Goal: Task Accomplishment & Management: Use online tool/utility

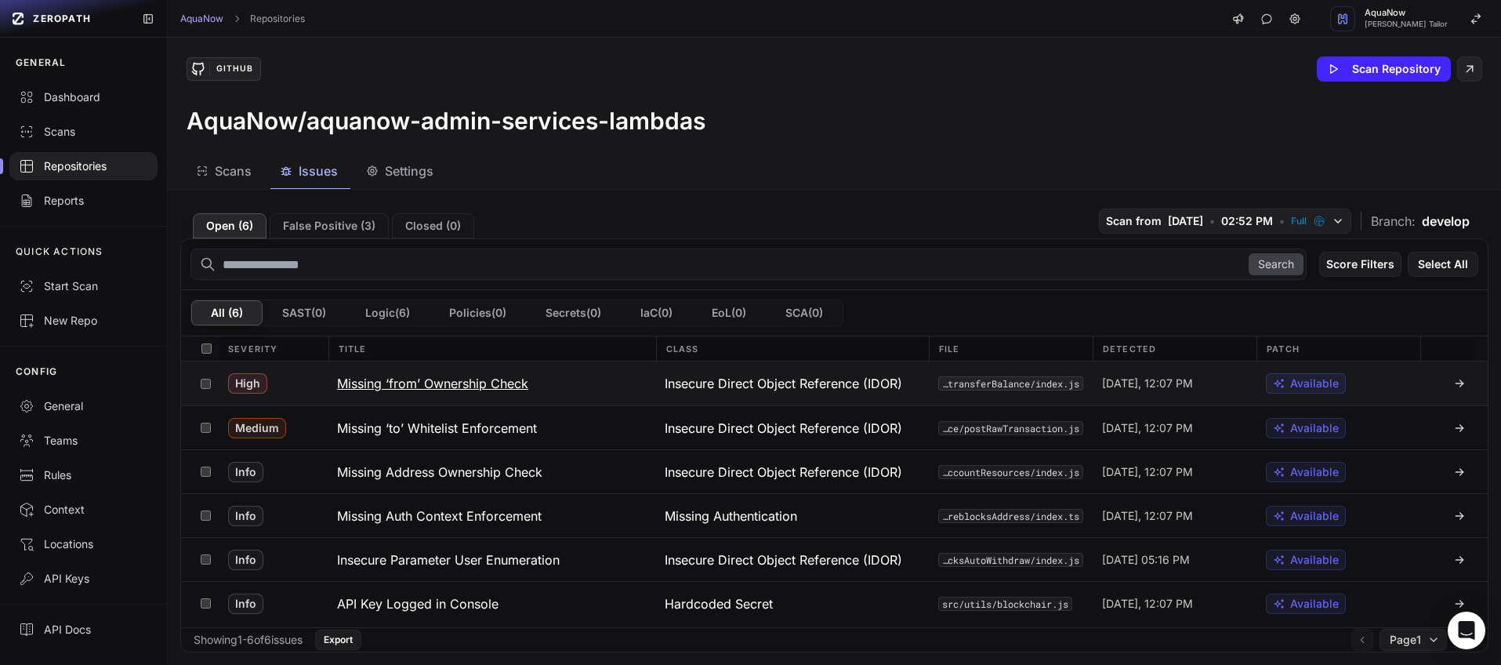
click at [301, 381] on div "High" at bounding box center [273, 383] width 109 height 44
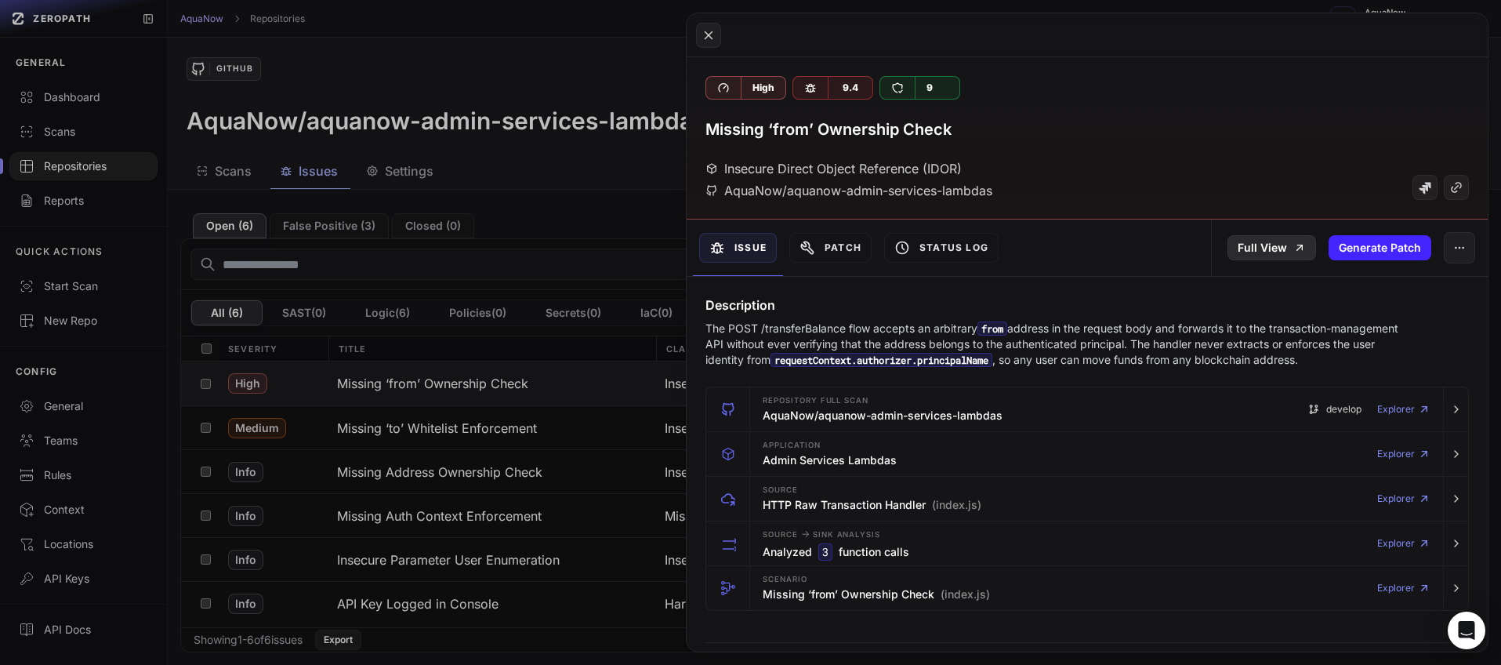
click at [1246, 252] on link "Full View" at bounding box center [1271, 247] width 89 height 25
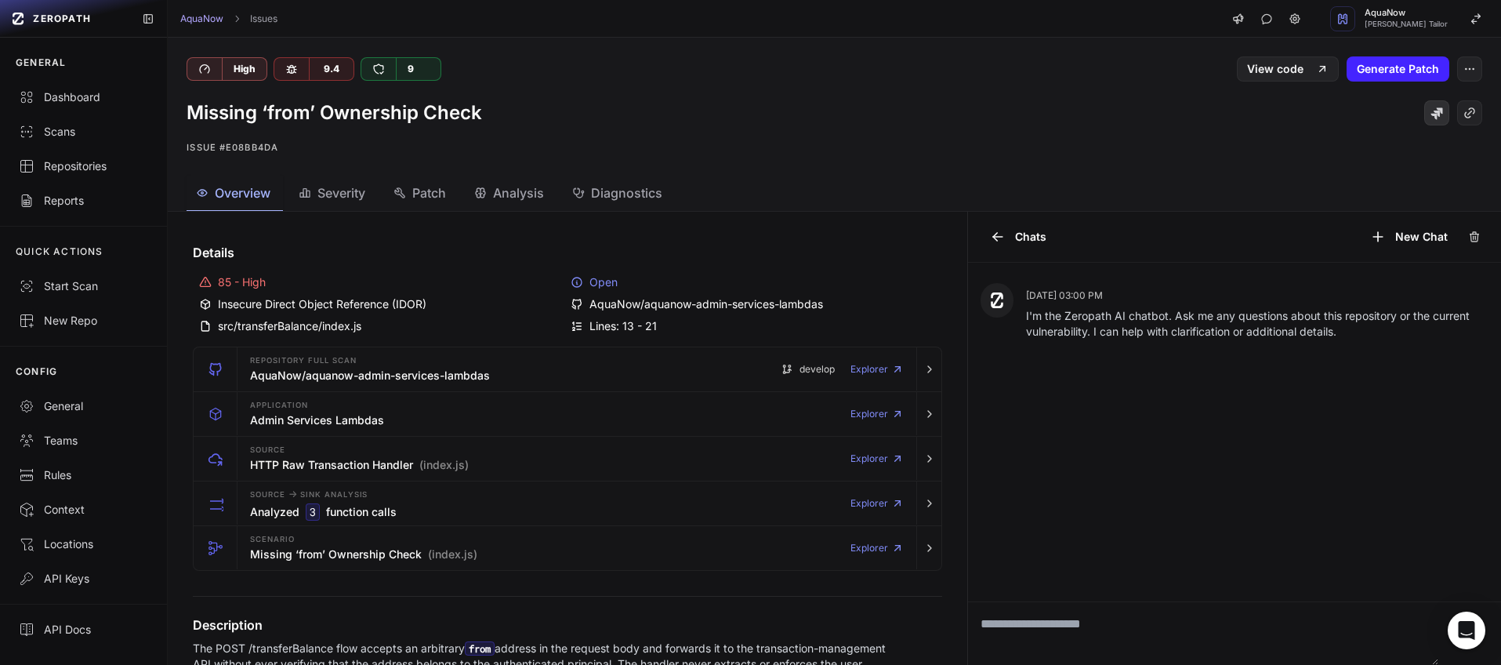
click at [1430, 119] on icon at bounding box center [1436, 113] width 13 height 13
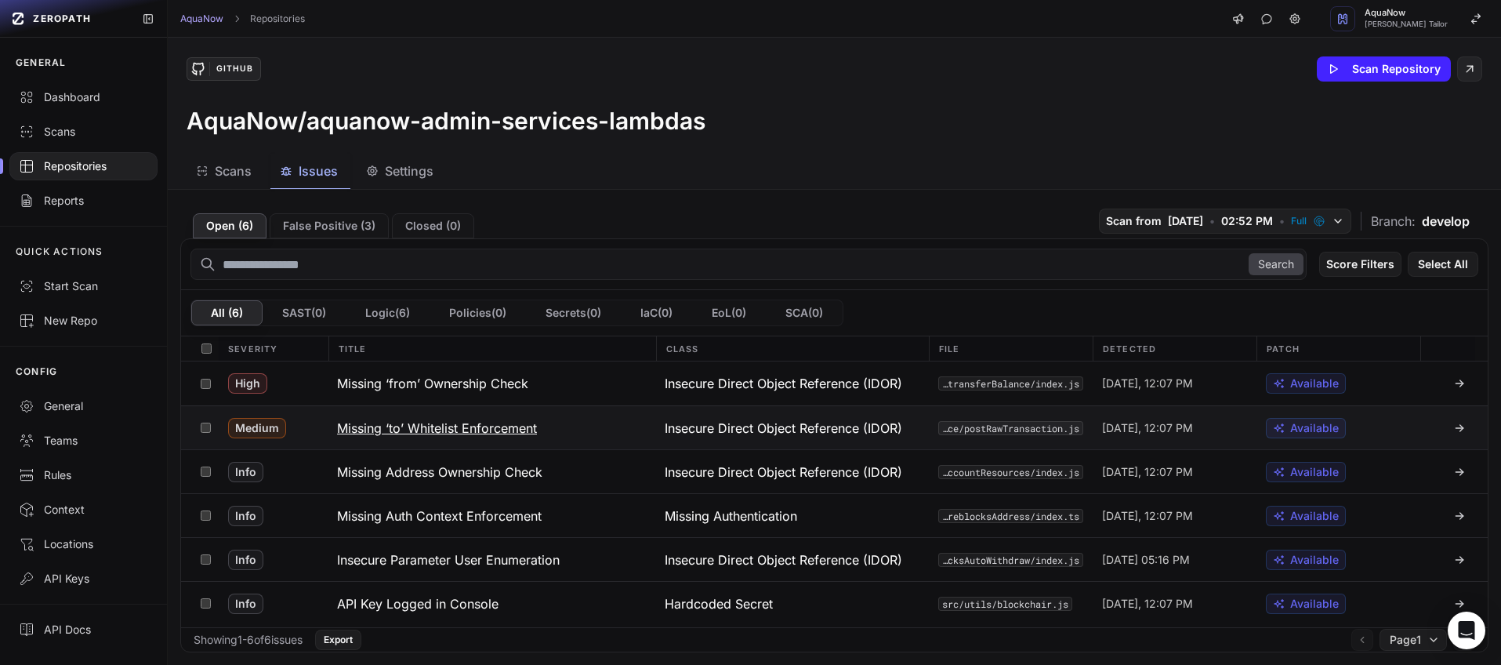
click at [585, 428] on button "Missing ‘to’ Whitelist Enforcement" at bounding box center [492, 427] width 328 height 43
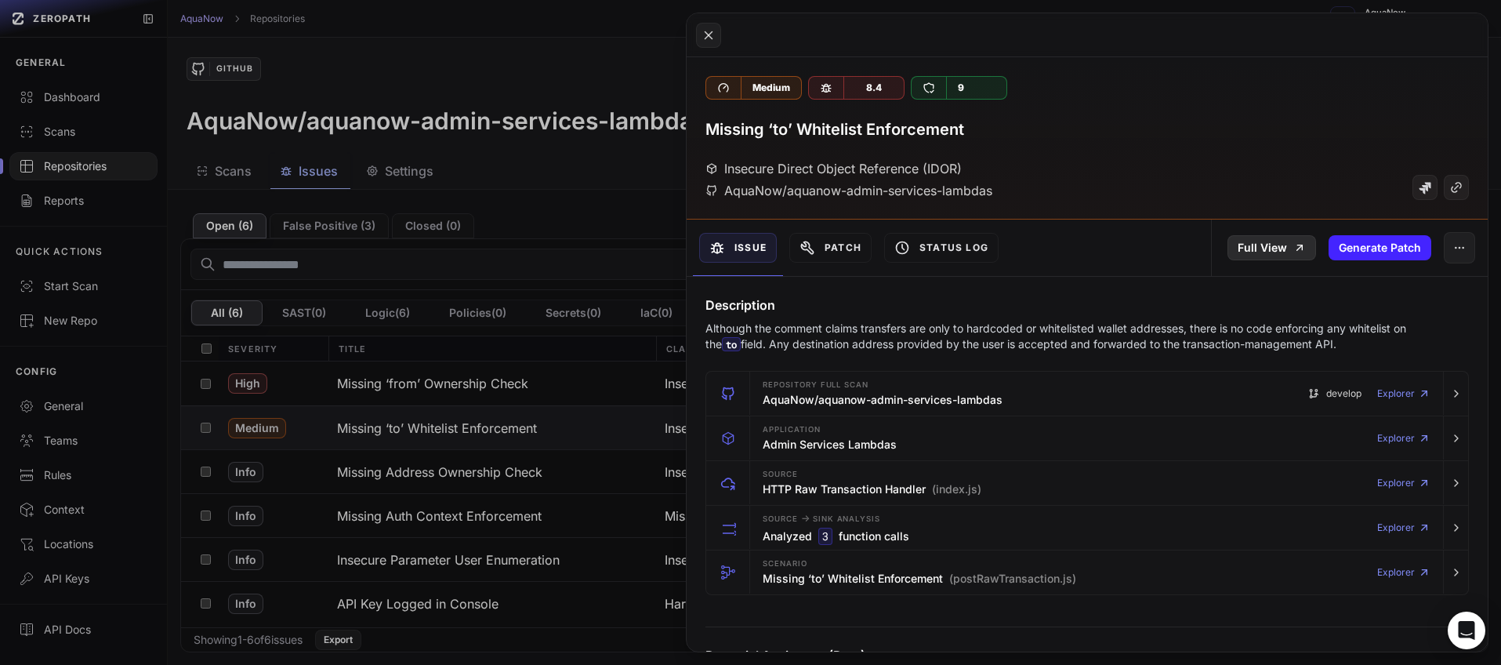
click at [1281, 246] on link "Full View" at bounding box center [1271, 247] width 89 height 25
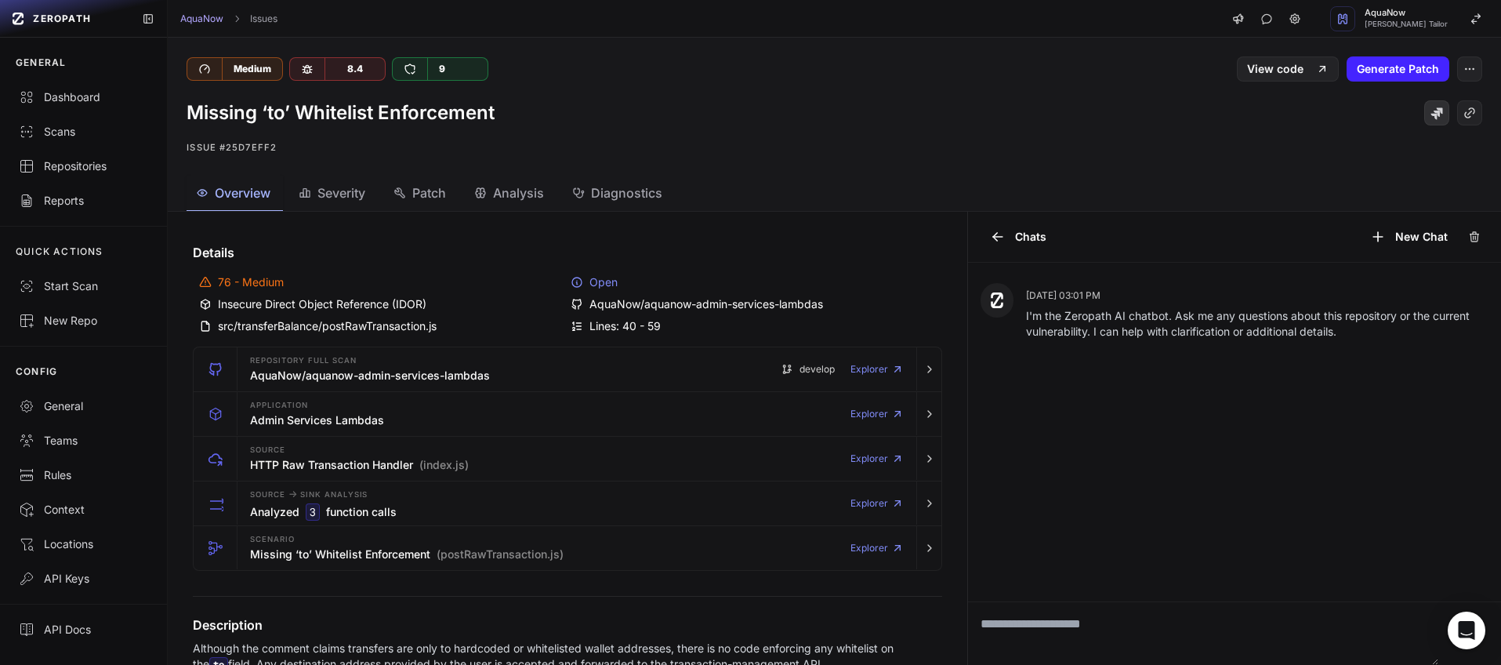
click at [1430, 115] on icon at bounding box center [1436, 113] width 13 height 13
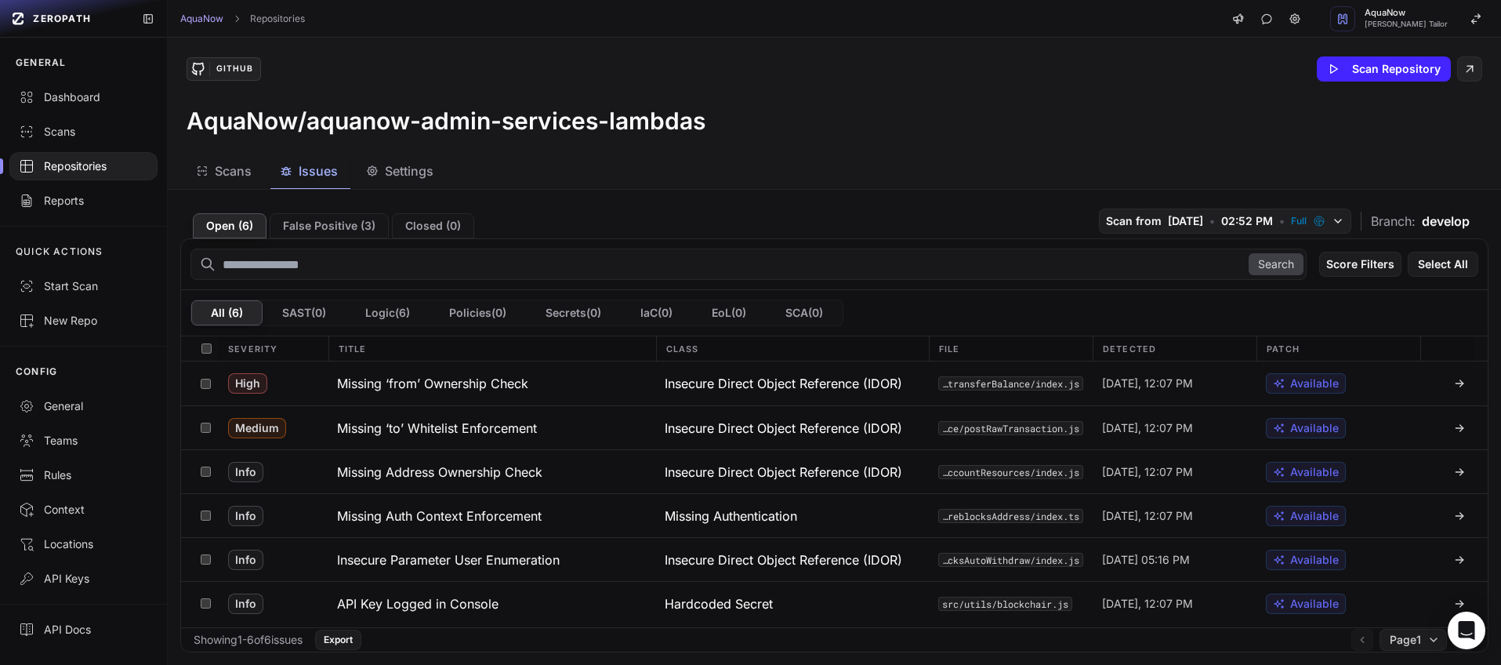
click at [230, 173] on span "Scans" at bounding box center [233, 170] width 37 height 19
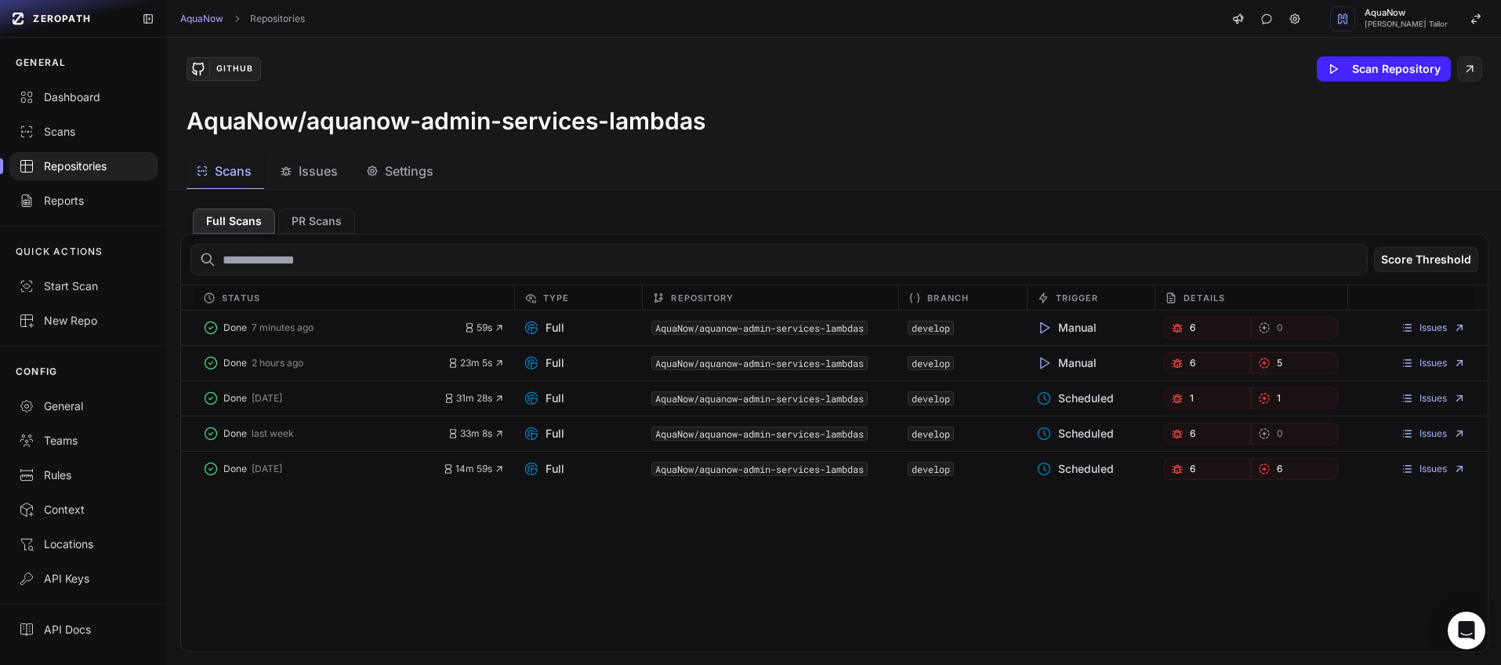
click at [82, 164] on div "Repositories" at bounding box center [83, 166] width 129 height 16
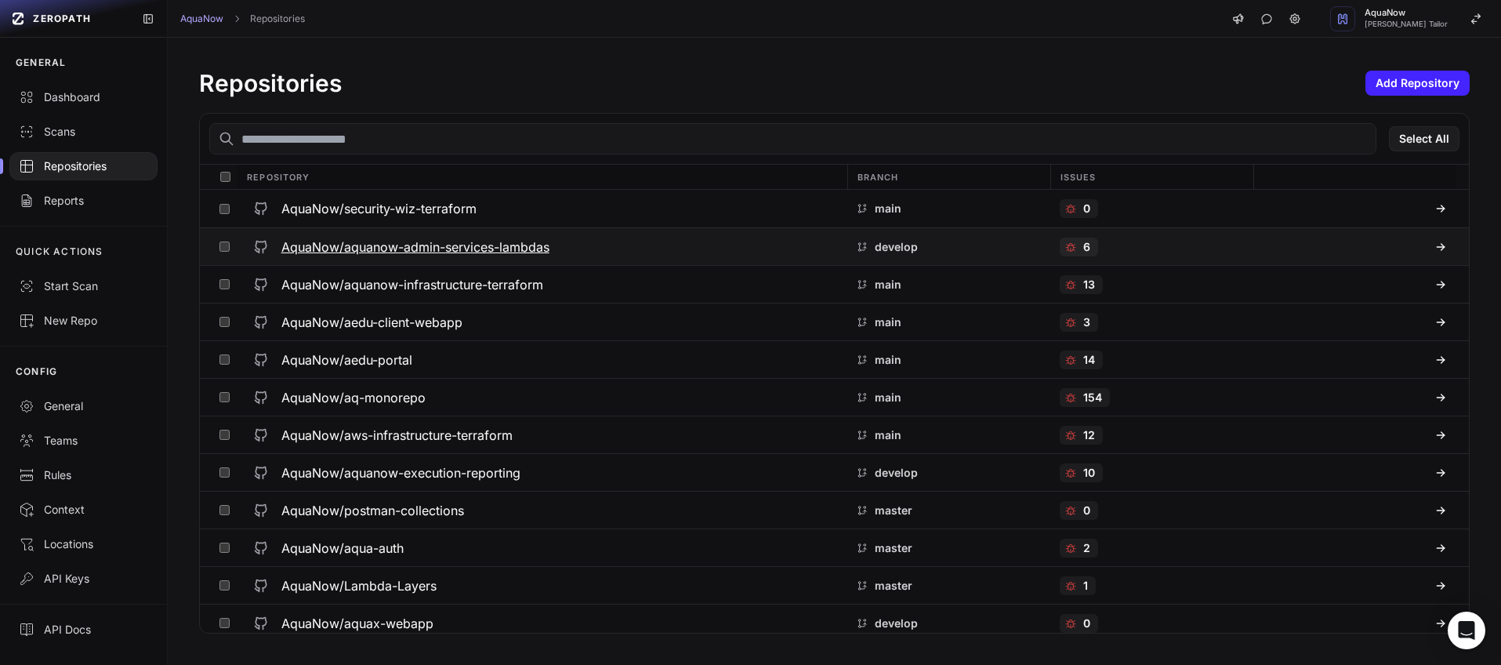
click at [579, 246] on div "AquaNow/aquanow-admin-services-lambdas" at bounding box center [542, 247] width 591 height 28
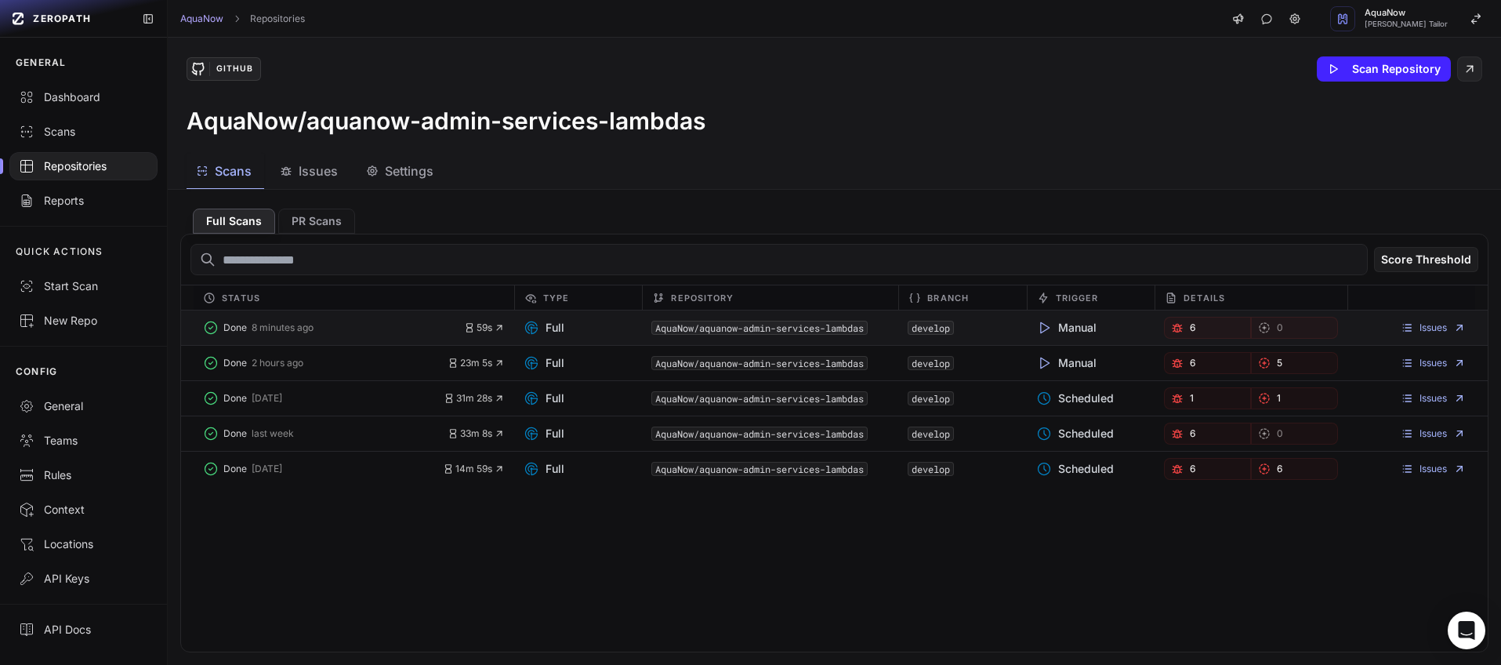
click at [1372, 323] on div "Issues" at bounding box center [1411, 327] width 109 height 13
click at [1425, 328] on link "Issues" at bounding box center [1432, 327] width 65 height 13
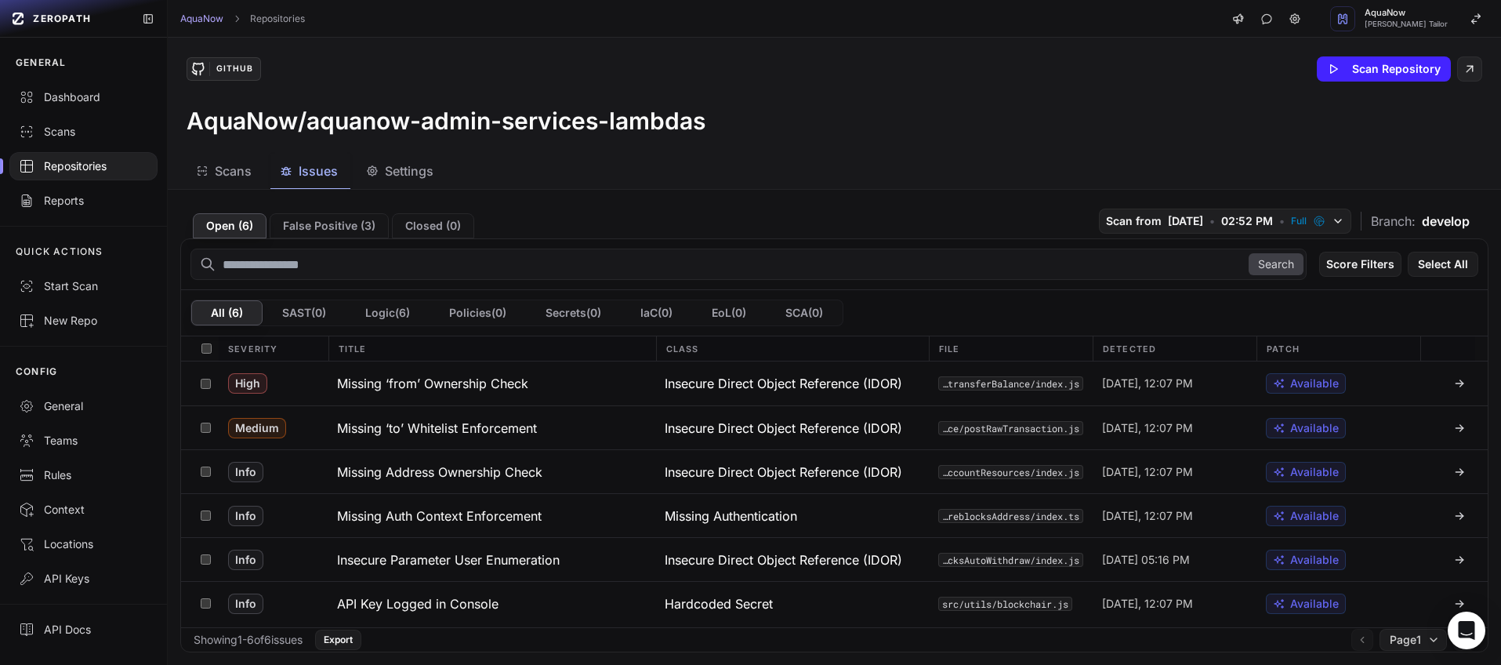
click at [93, 163] on div "Repositories" at bounding box center [83, 166] width 129 height 16
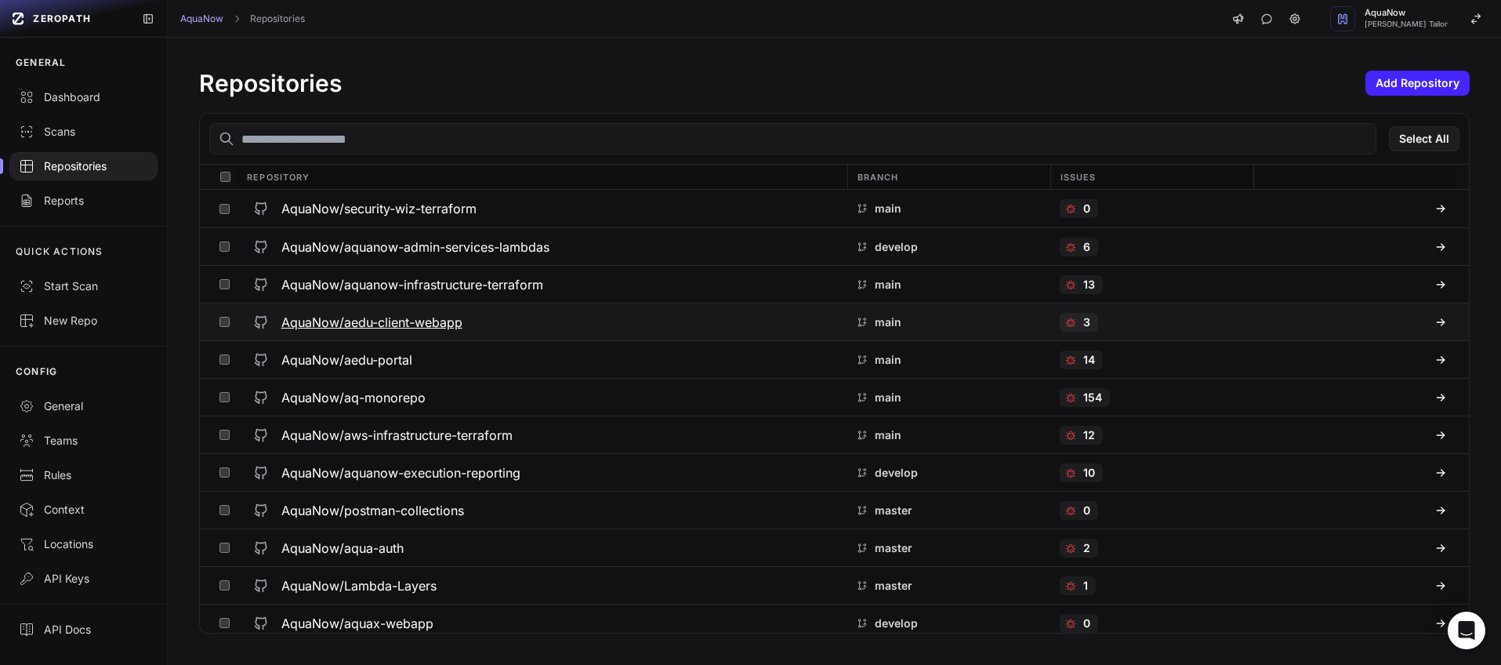
click at [383, 328] on h3 "AquaNow/aedu-client-webapp" at bounding box center [371, 322] width 181 height 19
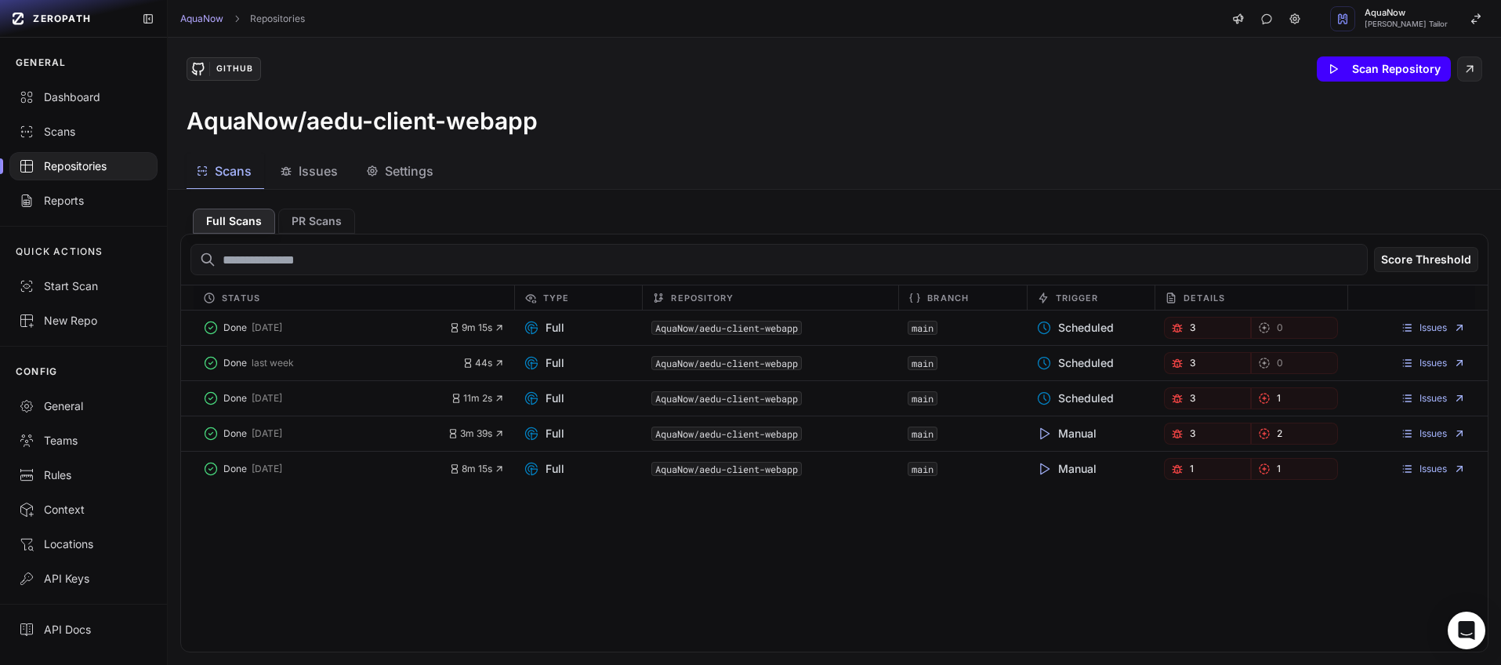
click at [1398, 75] on button "Scan Repository" at bounding box center [1384, 68] width 134 height 25
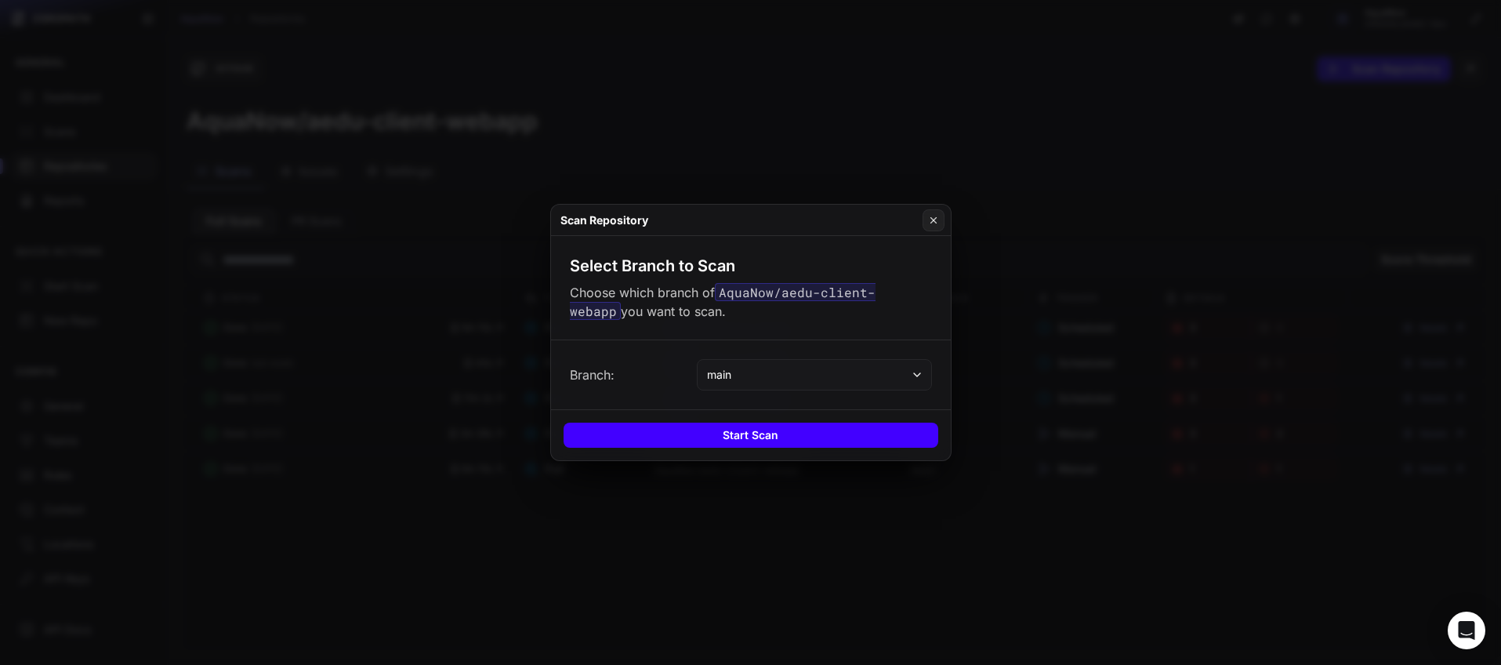
click at [759, 432] on button "Start Scan" at bounding box center [750, 434] width 375 height 25
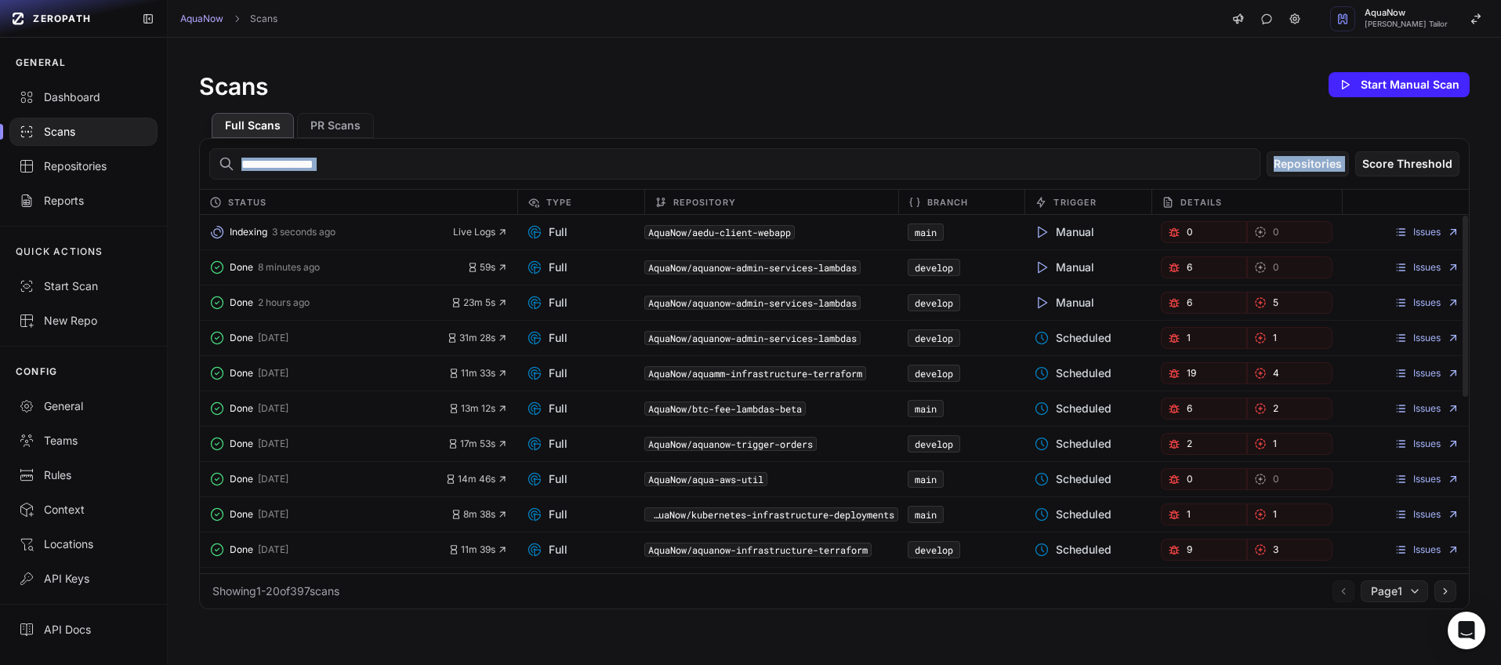
click at [1407, 147] on div "Scans Start Manual Scan Full Scans PR Scans Repositories Score Threshold Status…" at bounding box center [834, 339] width 1333 height 603
click at [1097, 638] on div "Done 3 days ago 11m 33s Full AquaNow/aquamm-infrastructure-terraform develop Sc…" at bounding box center [834, 655] width 1269 height 35
click at [520, 107] on div "Full Scans PR Scans" at bounding box center [834, 119] width 1270 height 38
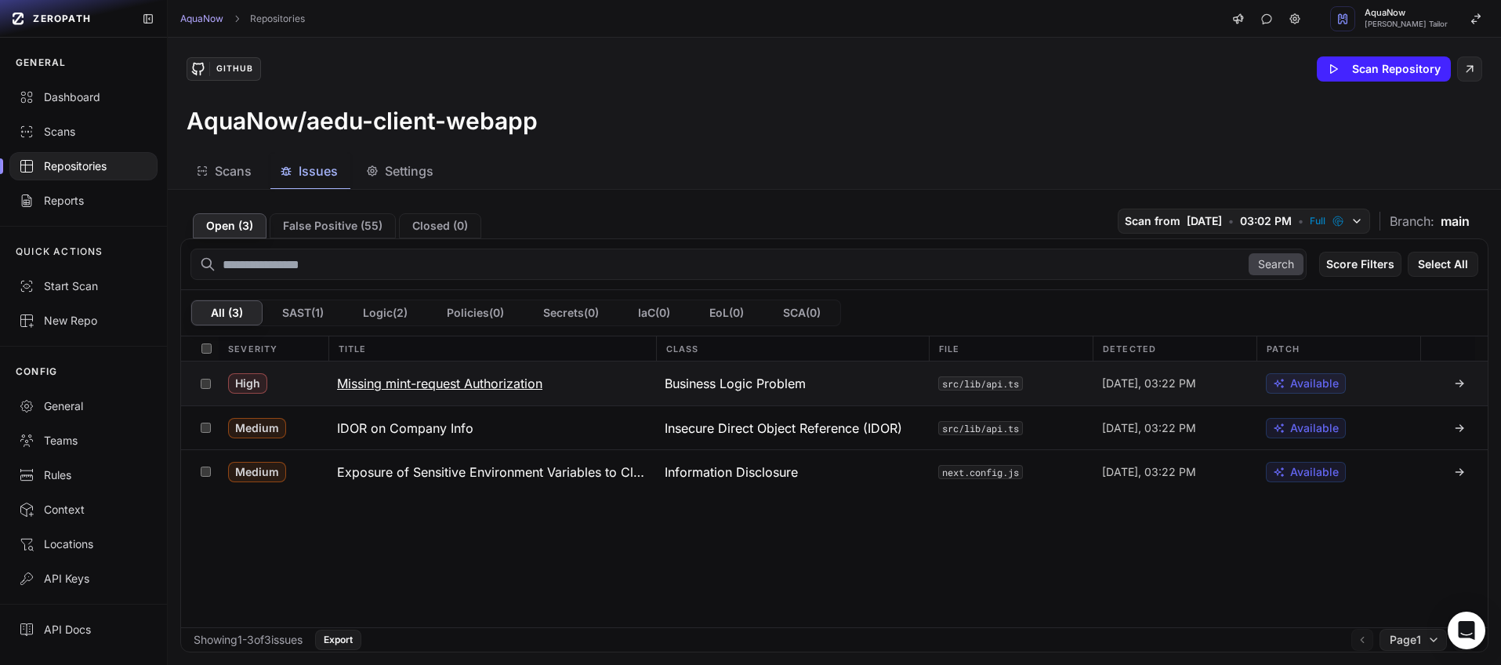
click at [596, 380] on button "Missing mint-request Authorization" at bounding box center [492, 383] width 328 height 44
click at [589, 386] on button "Missing mint-request Authorization" at bounding box center [492, 383] width 328 height 44
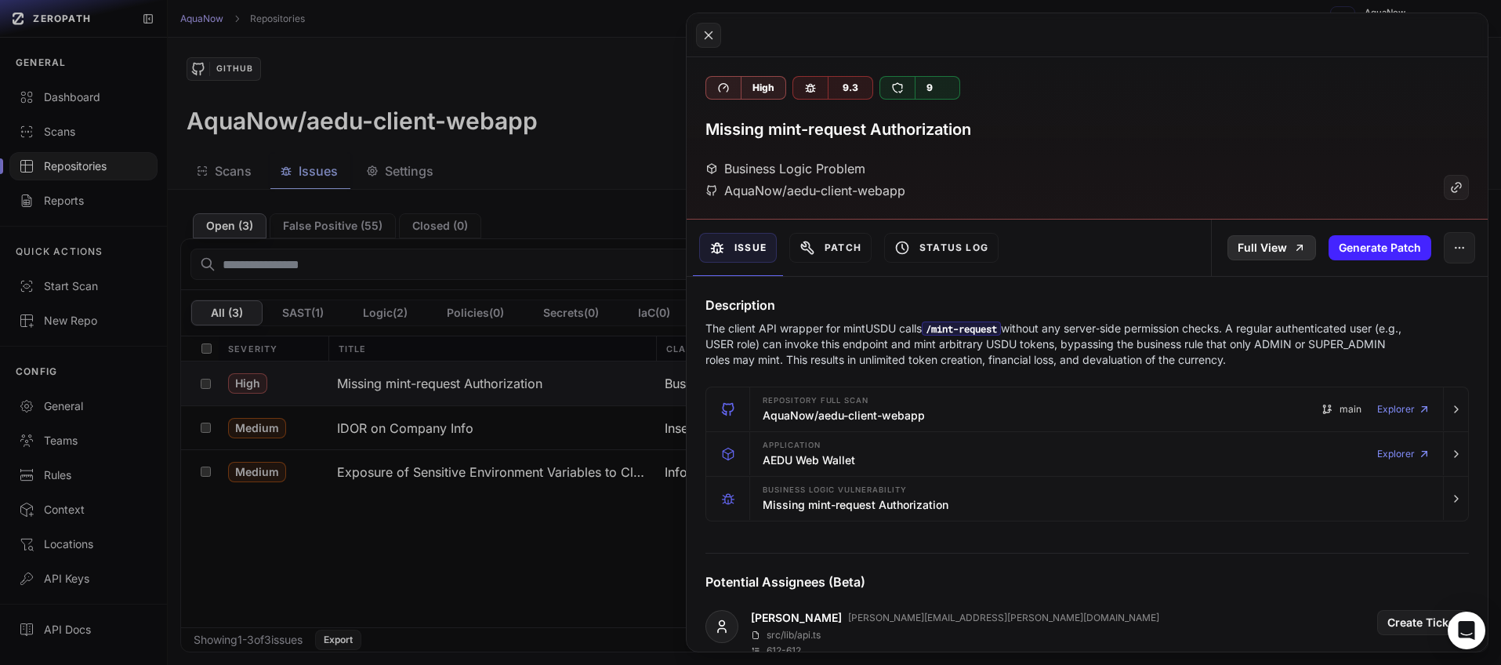
click at [1266, 252] on link "Full View" at bounding box center [1271, 247] width 89 height 25
click at [314, 397] on button at bounding box center [750, 332] width 1501 height 665
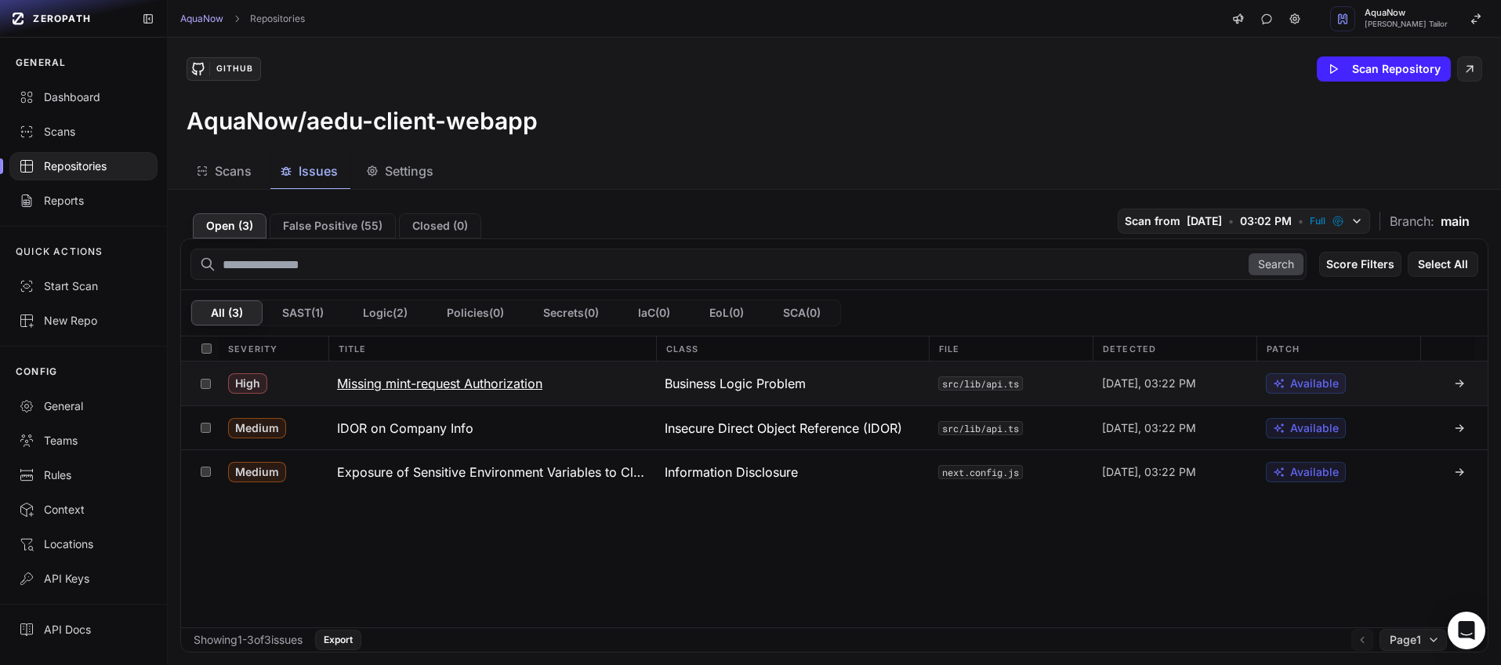
click at [308, 385] on div "High" at bounding box center [273, 383] width 109 height 44
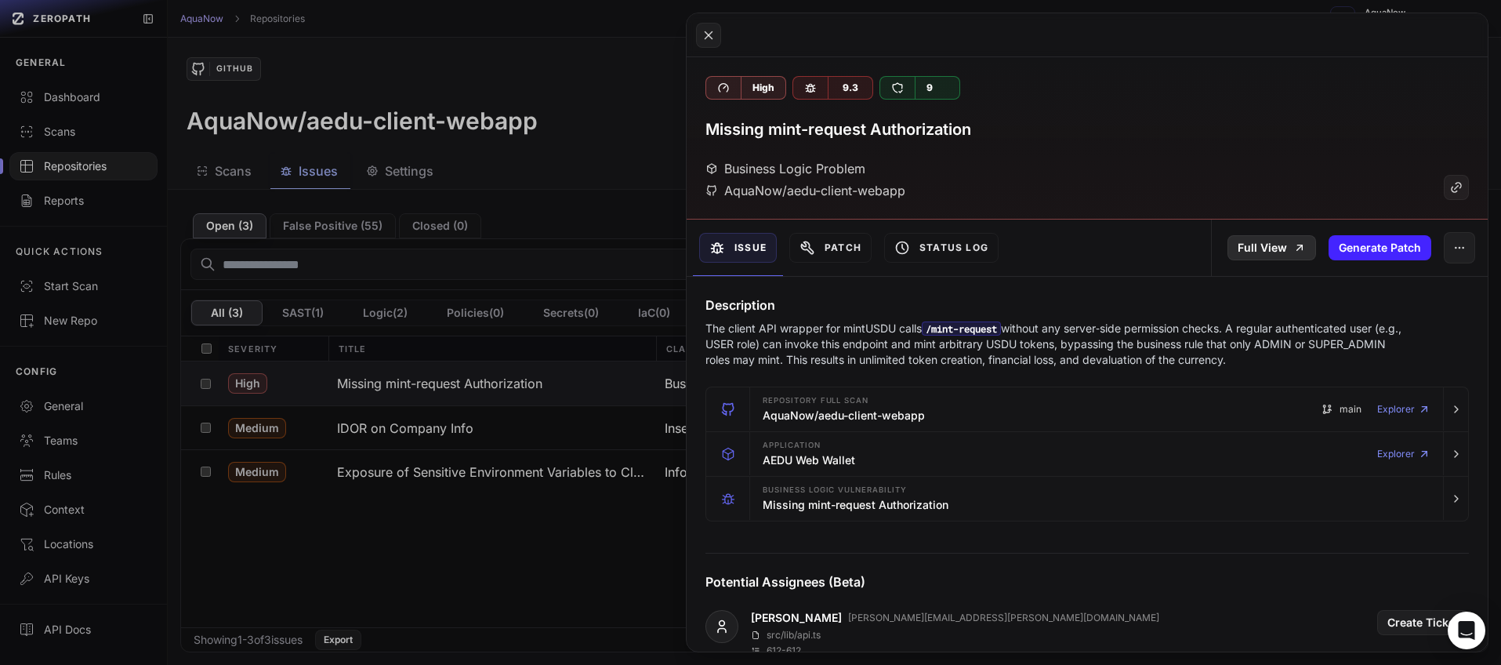
click at [1228, 254] on link "Full View" at bounding box center [1271, 247] width 89 height 25
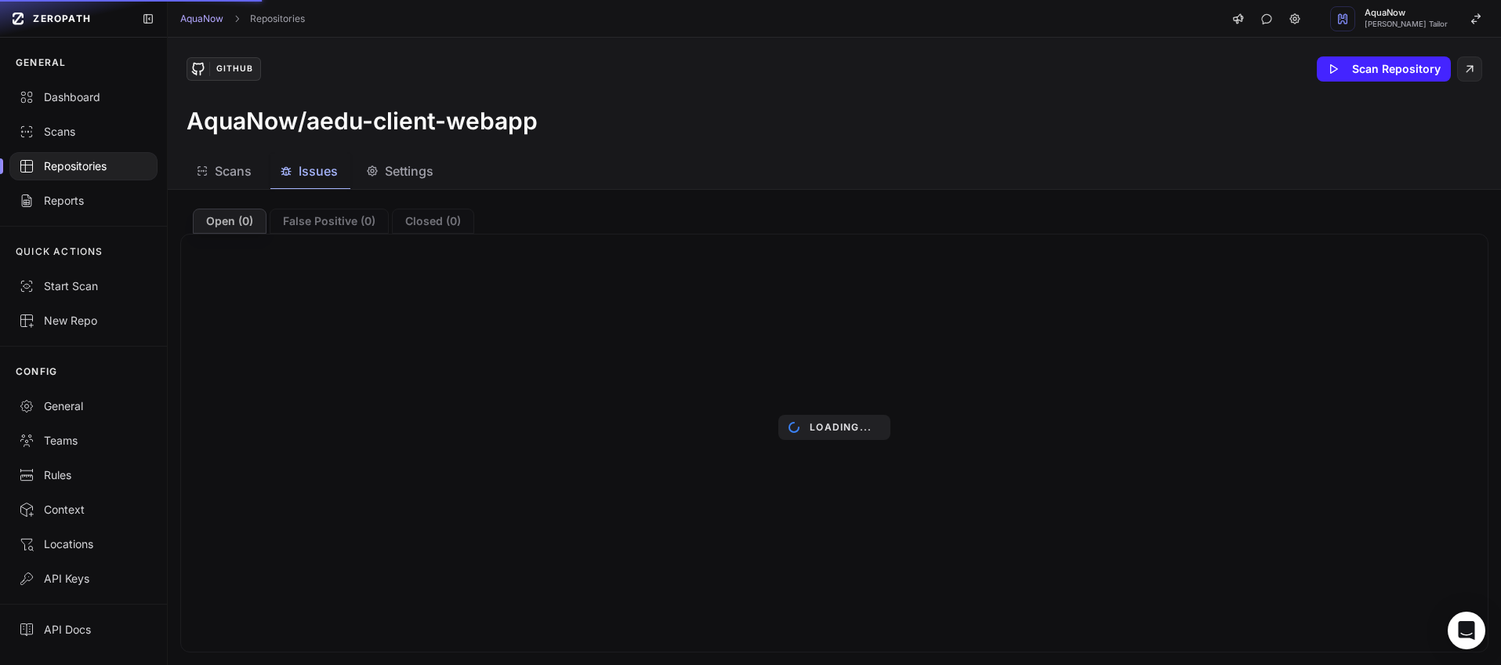
click at [237, 177] on span "Scans" at bounding box center [233, 170] width 37 height 19
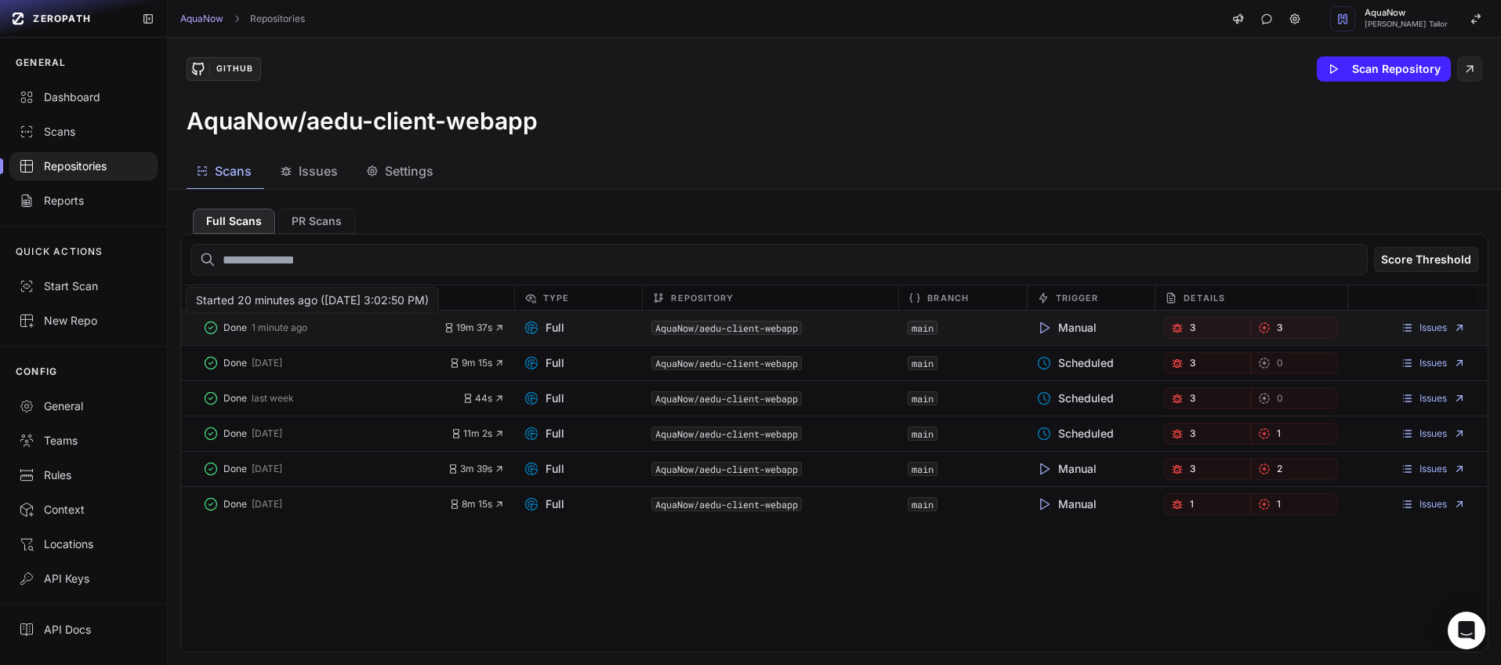
click at [386, 337] on button "Done 1 minute ago" at bounding box center [323, 328] width 241 height 22
click at [985, 332] on div "main" at bounding box center [962, 328] width 128 height 22
click at [332, 336] on button "Done 1 minute ago" at bounding box center [323, 328] width 241 height 22
click at [333, 334] on button "Done 1 minute ago" at bounding box center [323, 328] width 241 height 22
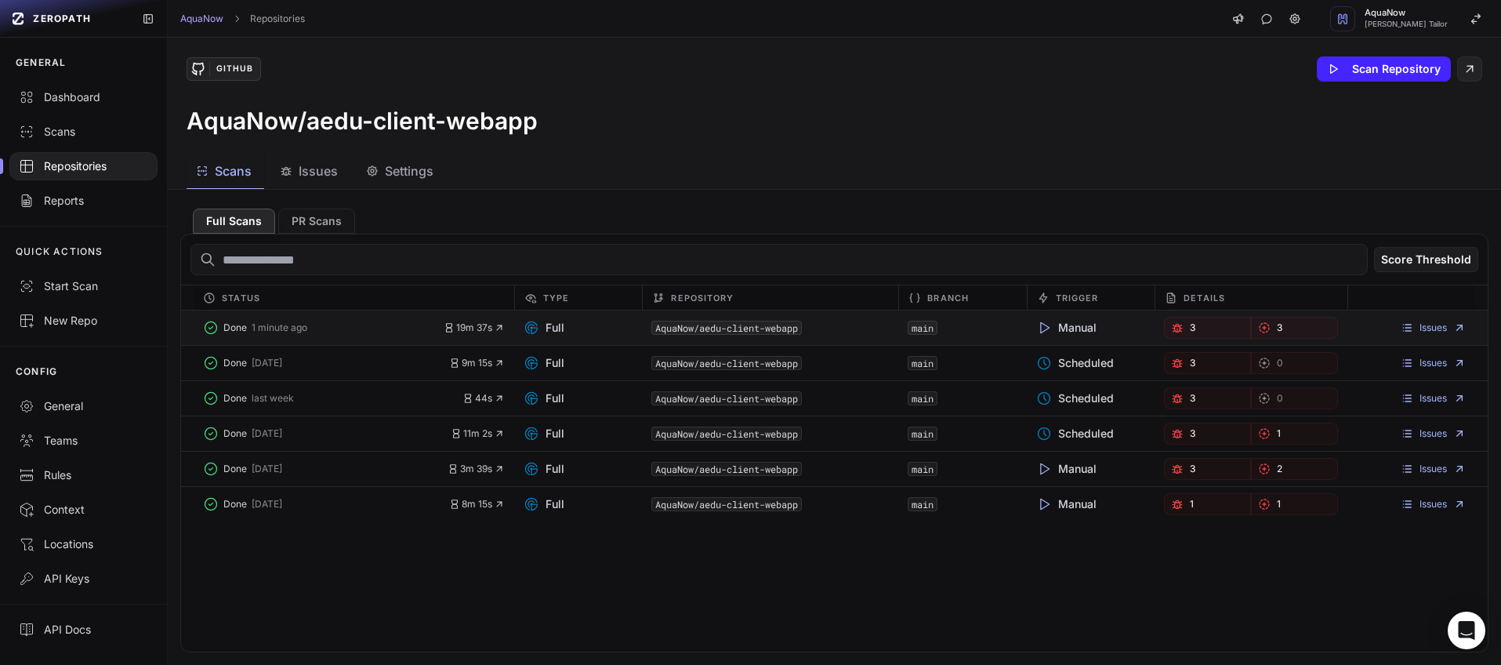
click at [1357, 329] on div "Issues" at bounding box center [1411, 327] width 109 height 13
click at [1462, 328] on div "Issues" at bounding box center [1411, 328] width 128 height 22
click at [1429, 324] on link "Issues" at bounding box center [1432, 327] width 65 height 13
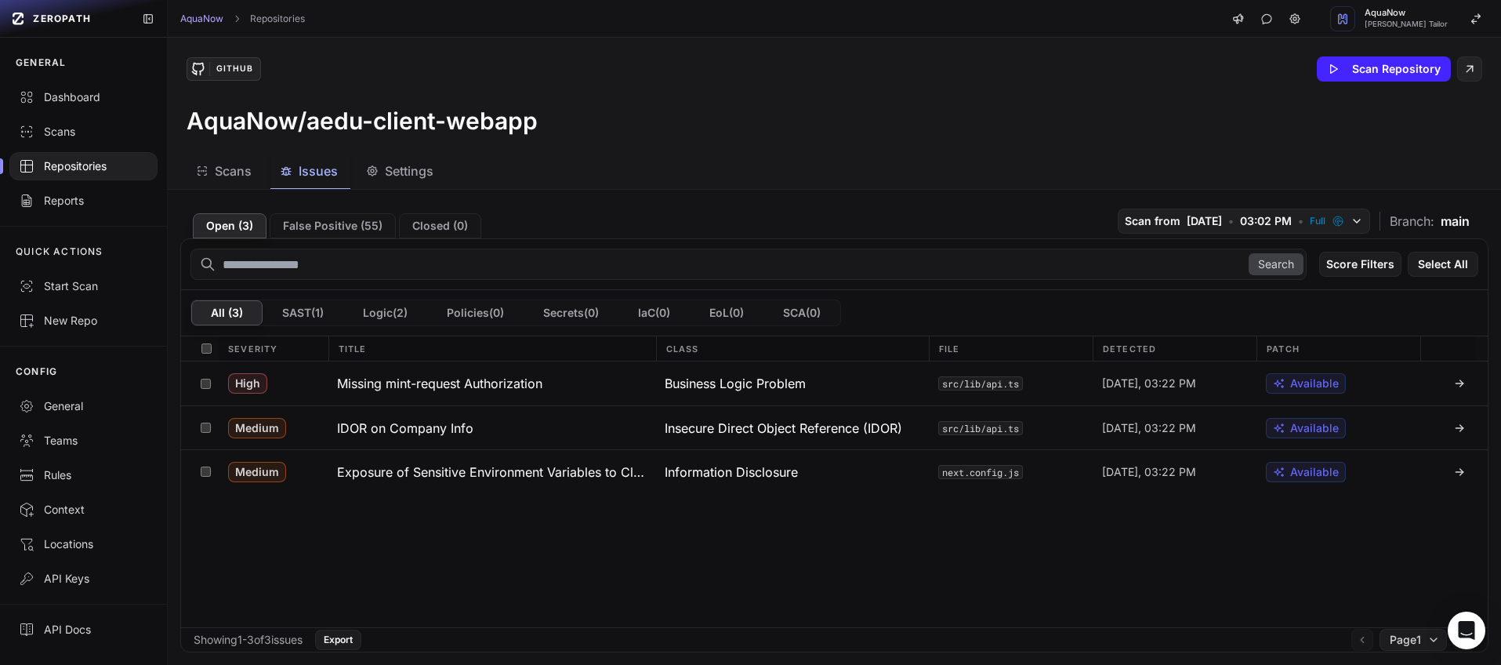
click at [687, 79] on div "GitHub Scan Repository" at bounding box center [834, 68] width 1295 height 25
click at [700, 24] on div "AquaNow Repositories AquaNow [PERSON_NAME] Tailor" at bounding box center [834, 19] width 1333 height 38
